Goal: Find specific page/section: Find specific page/section

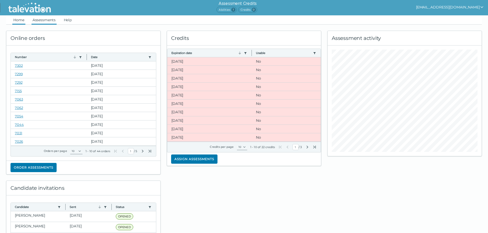
click at [53, 23] on link "Assessments" at bounding box center [43, 19] width 25 height 9
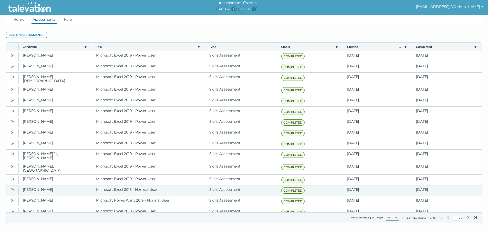
scroll to position [3, 0]
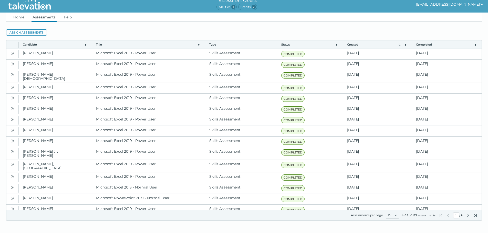
click at [466, 216] on icon "Next Page" at bounding box center [468, 215] width 4 height 4
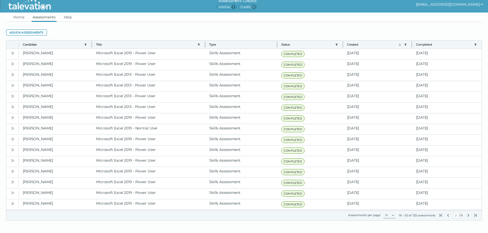
click at [447, 215] on icon "Previous Page" at bounding box center [448, 215] width 4 height 4
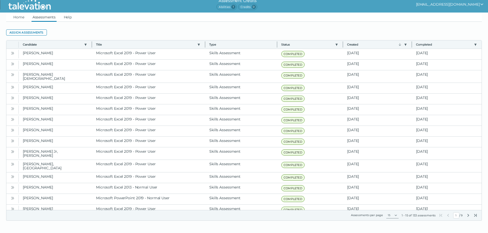
click at [467, 215] on icon "Next Page" at bounding box center [468, 215] width 4 height 4
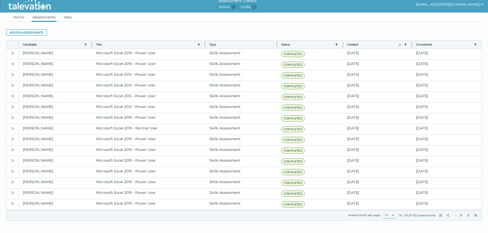
click at [447, 216] on icon "Previous Page" at bounding box center [448, 215] width 4 height 4
type input "1"
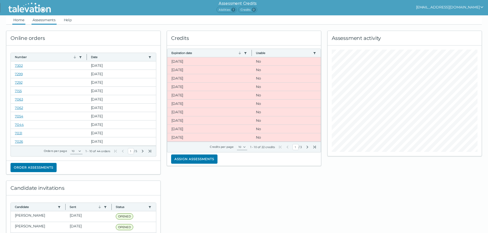
click at [48, 22] on link "Assessments" at bounding box center [43, 19] width 25 height 9
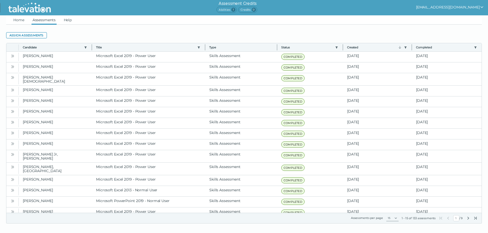
click at [466, 218] on icon "Next Page" at bounding box center [468, 218] width 4 height 4
type input "2"
